Goal: Check status: Check status

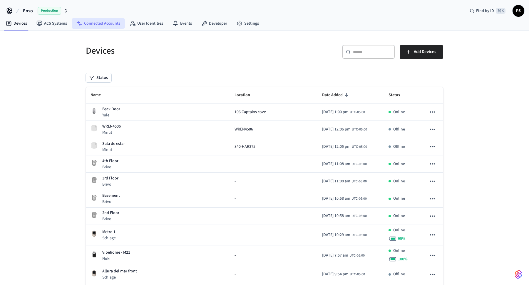
click at [107, 23] on link "Connected Accounts" at bounding box center [98, 23] width 53 height 11
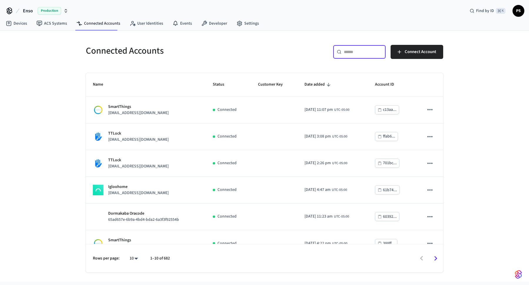
click at [369, 51] on input "text" at bounding box center [363, 52] width 38 height 6
paste input "**********"
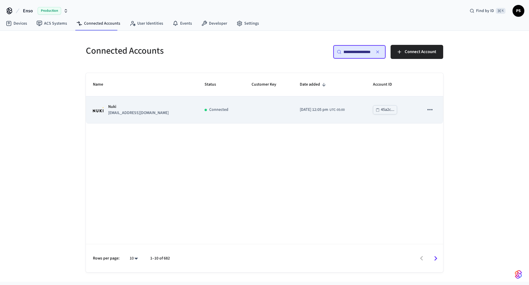
type input "**********"
click at [199, 100] on td "Connected" at bounding box center [220, 110] width 47 height 27
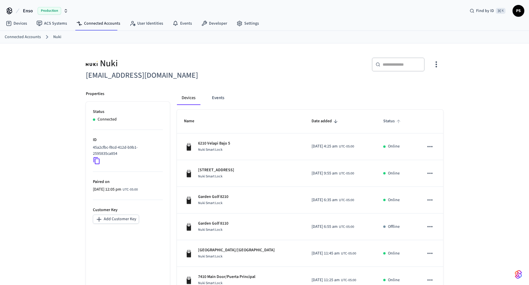
scroll to position [142, 0]
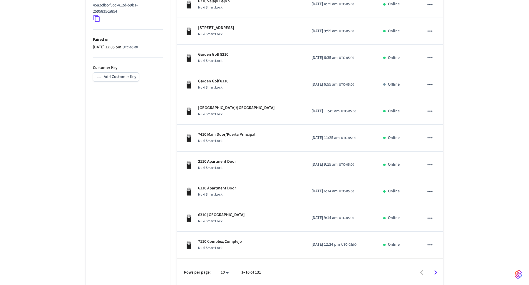
click at [221, 272] on body "Enso Production Find by ID ⌘ K PS Devices ACS Systems Connected Accounts User I…" at bounding box center [264, 73] width 529 height 430
click at [223, 265] on li "All" at bounding box center [223, 269] width 16 height 16
type input "**"
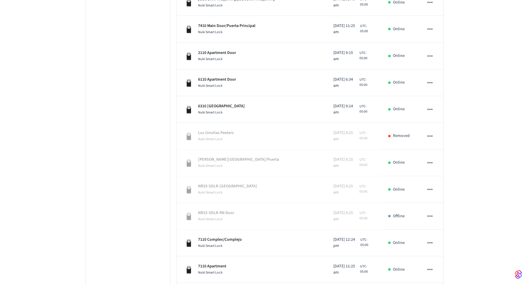
scroll to position [0, 0]
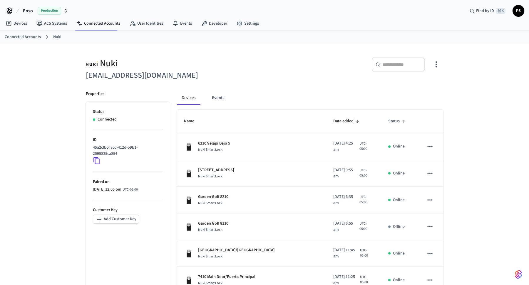
click at [388, 117] on span "Status" at bounding box center [397, 121] width 19 height 9
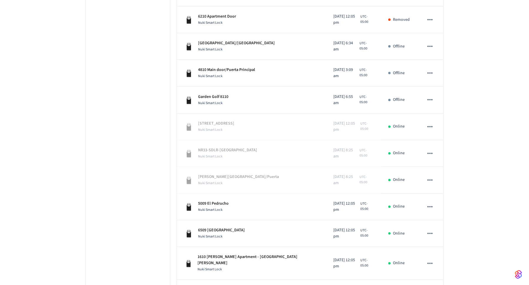
scroll to position [692, 0]
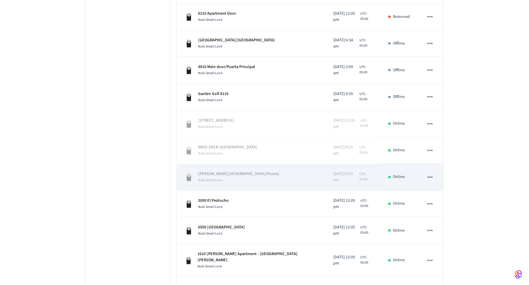
click at [209, 178] on span "Nuki Smart Lock" at bounding box center [210, 180] width 24 height 5
click at [433, 174] on icon "sticky table" at bounding box center [430, 178] width 8 height 8
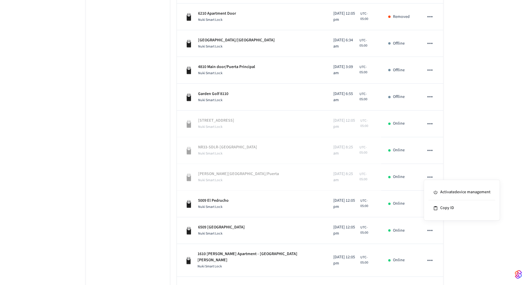
click at [468, 130] on div at bounding box center [264, 142] width 529 height 285
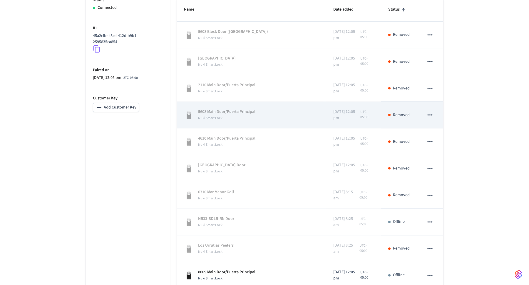
scroll to position [109, 0]
